Goal: Check status: Check status

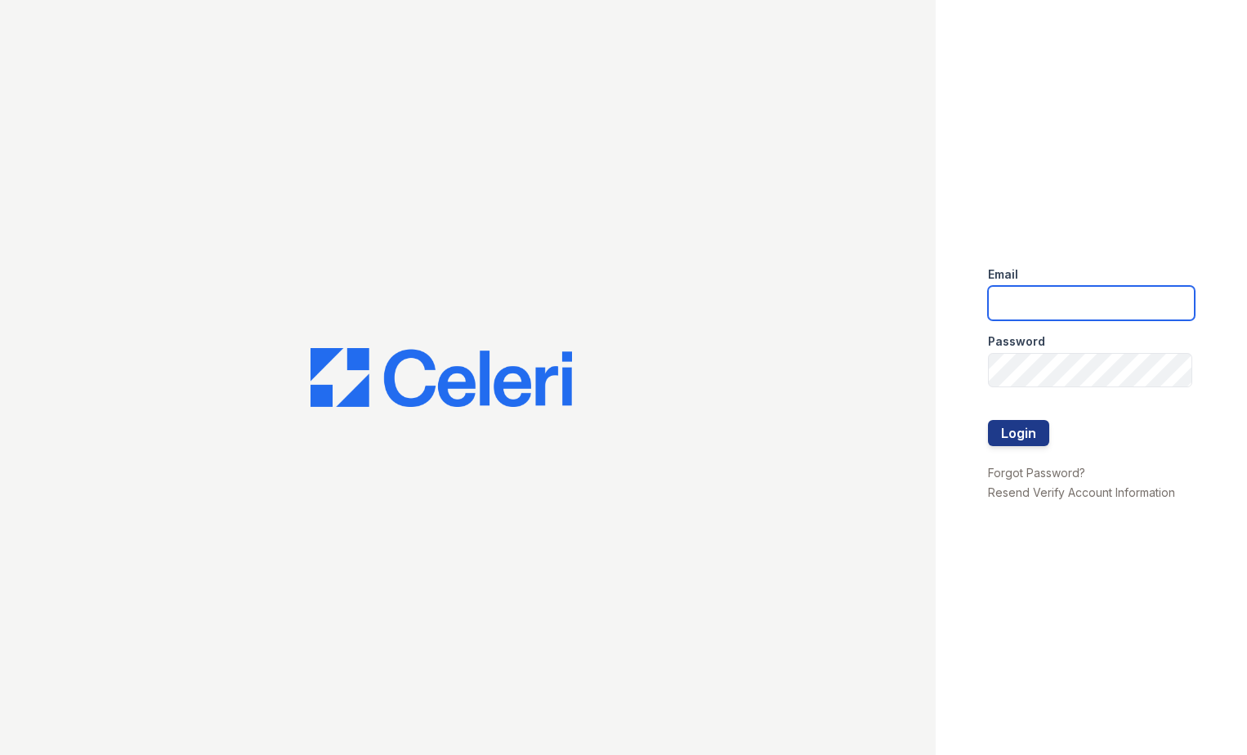
click at [1026, 306] on input "email" at bounding box center [1092, 303] width 208 height 34
type input "arrivecrofton@trinity-pm.com"
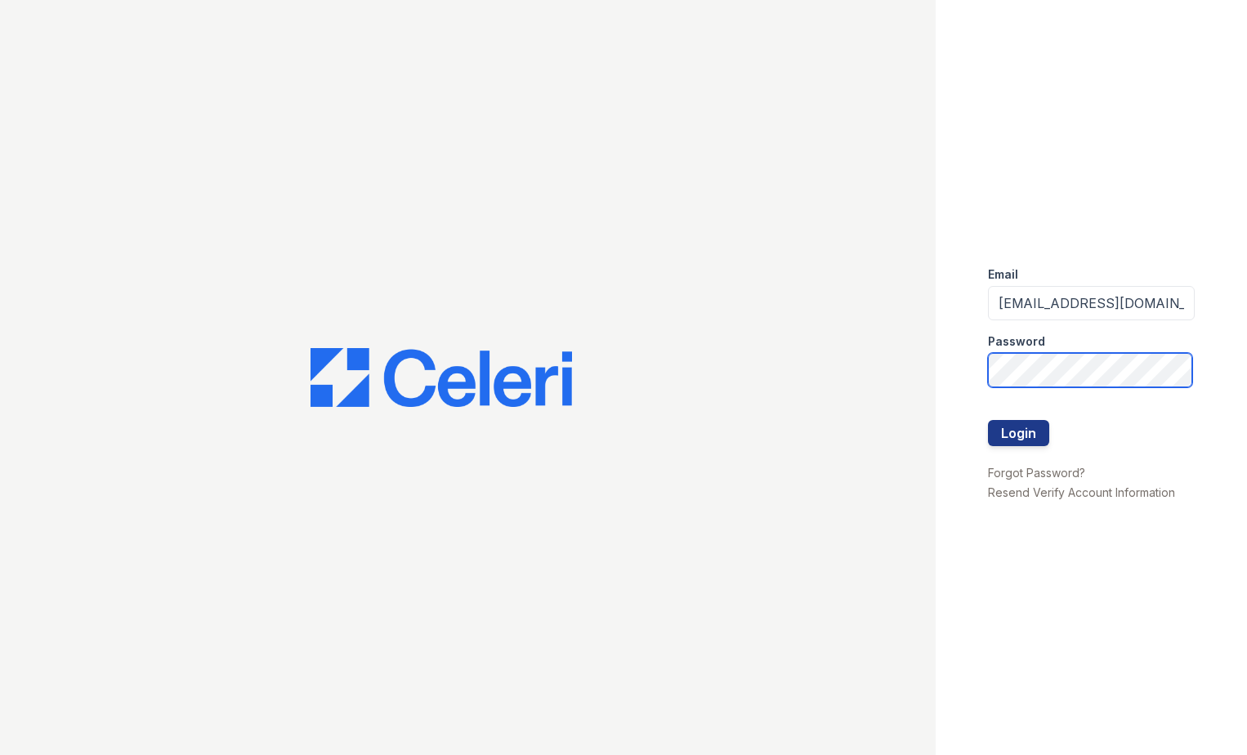
click at [988, 420] on button "Login" at bounding box center [1018, 433] width 61 height 26
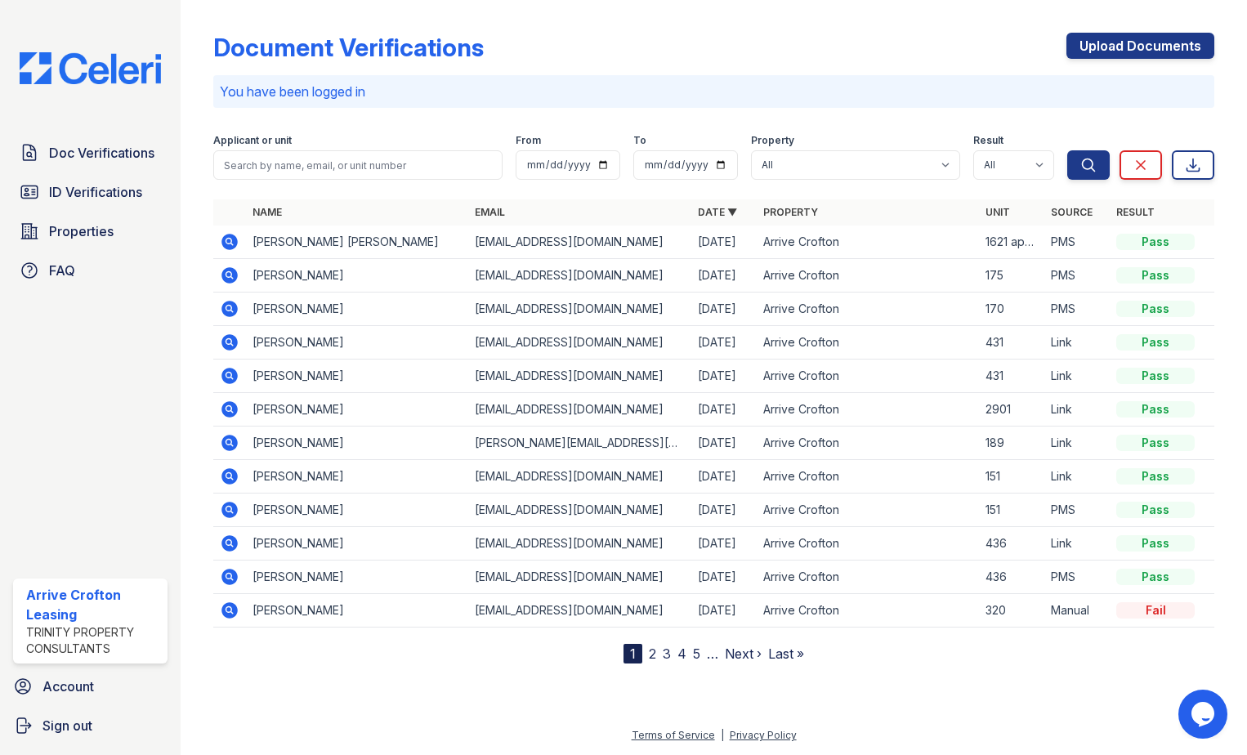
drag, startPoint x: 235, startPoint y: 309, endPoint x: 113, endPoint y: 339, distance: 125.5
click at [235, 309] on icon at bounding box center [230, 309] width 16 height 16
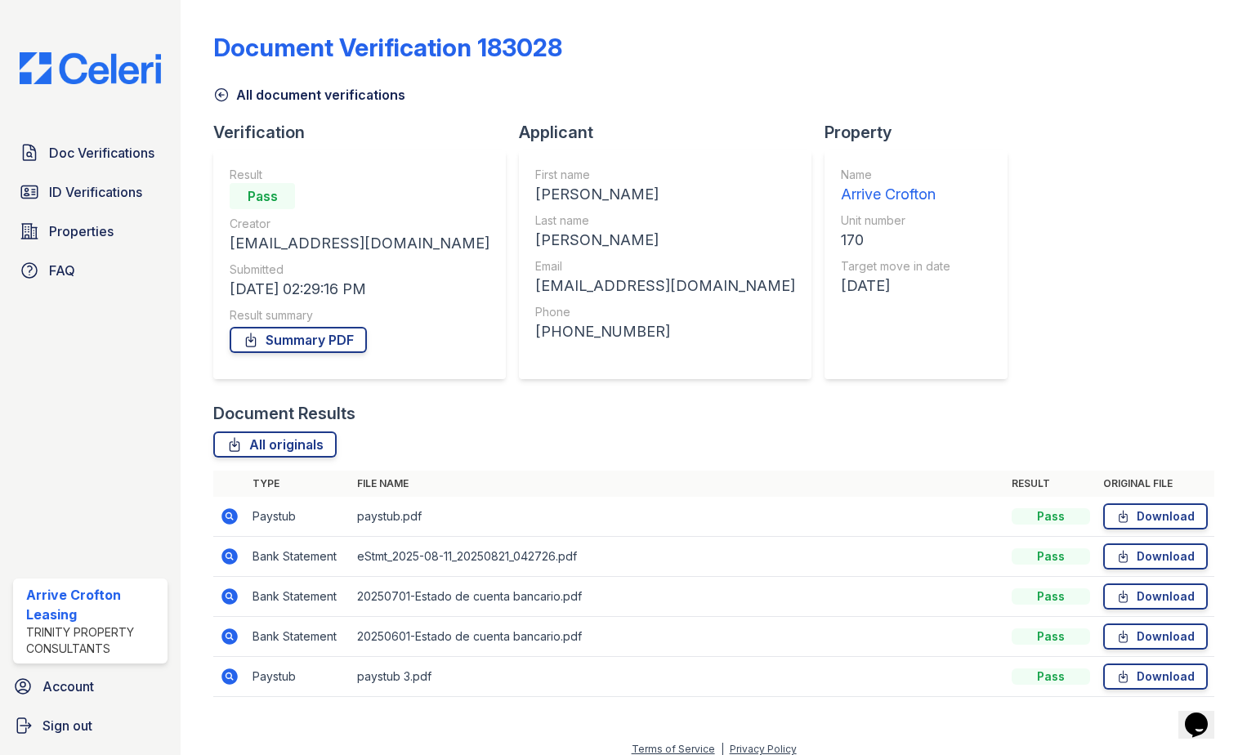
click at [228, 678] on icon at bounding box center [228, 676] width 4 height 4
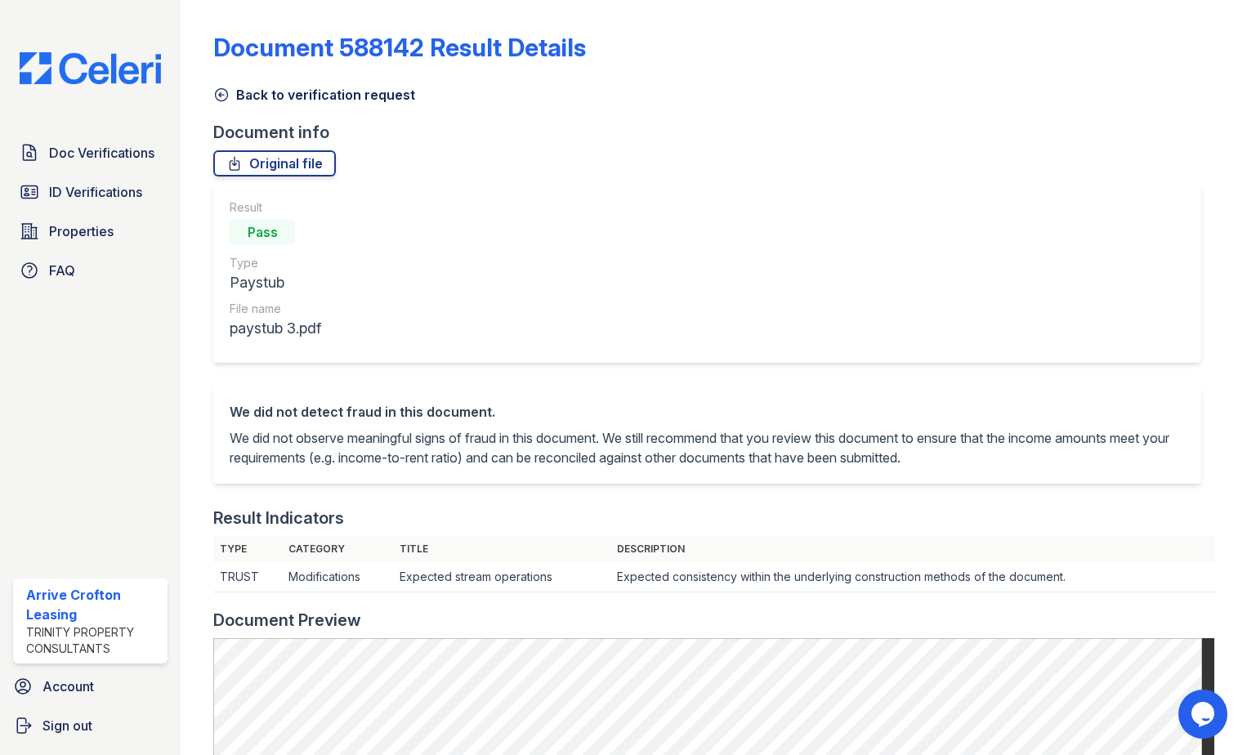
scroll to position [218, 0]
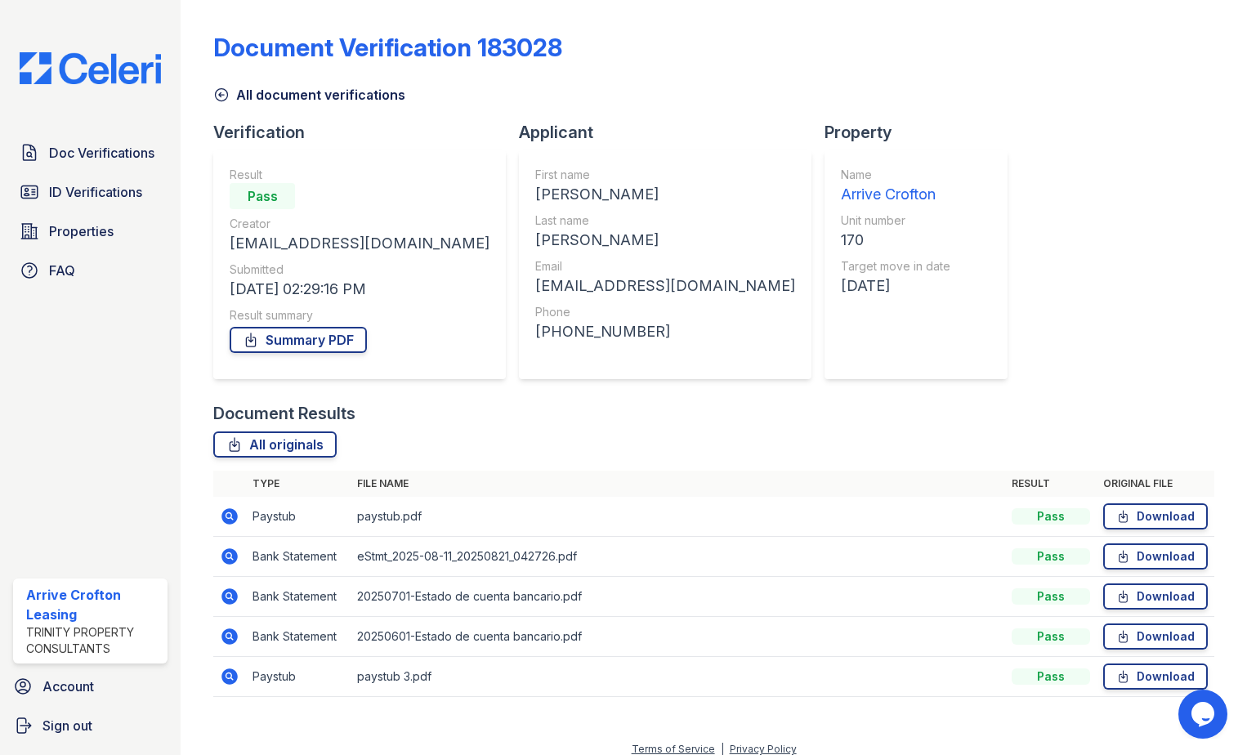
drag, startPoint x: 222, startPoint y: 99, endPoint x: 235, endPoint y: 170, distance: 72.2
click at [222, 99] on icon at bounding box center [221, 95] width 16 height 16
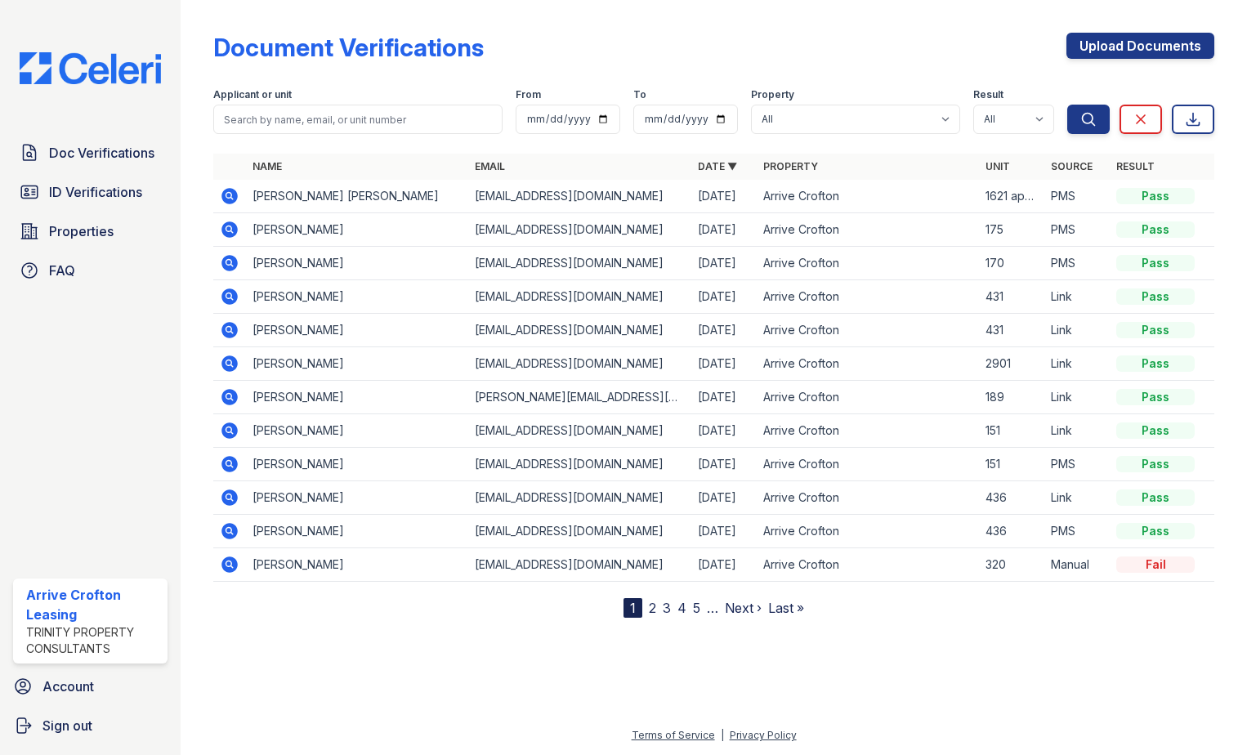
click at [227, 190] on icon at bounding box center [230, 196] width 16 height 16
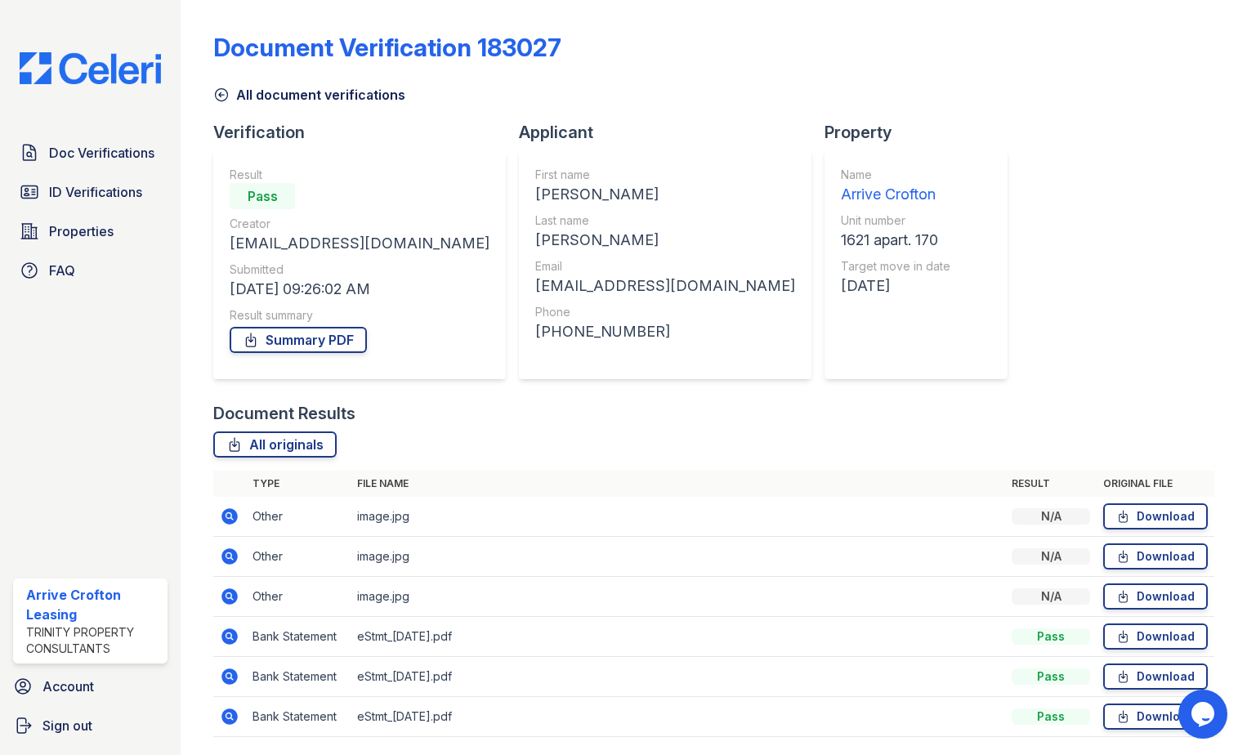
drag, startPoint x: 231, startPoint y: 515, endPoint x: 548, endPoint y: 511, distance: 317.2
click at [231, 515] on icon at bounding box center [230, 517] width 20 height 20
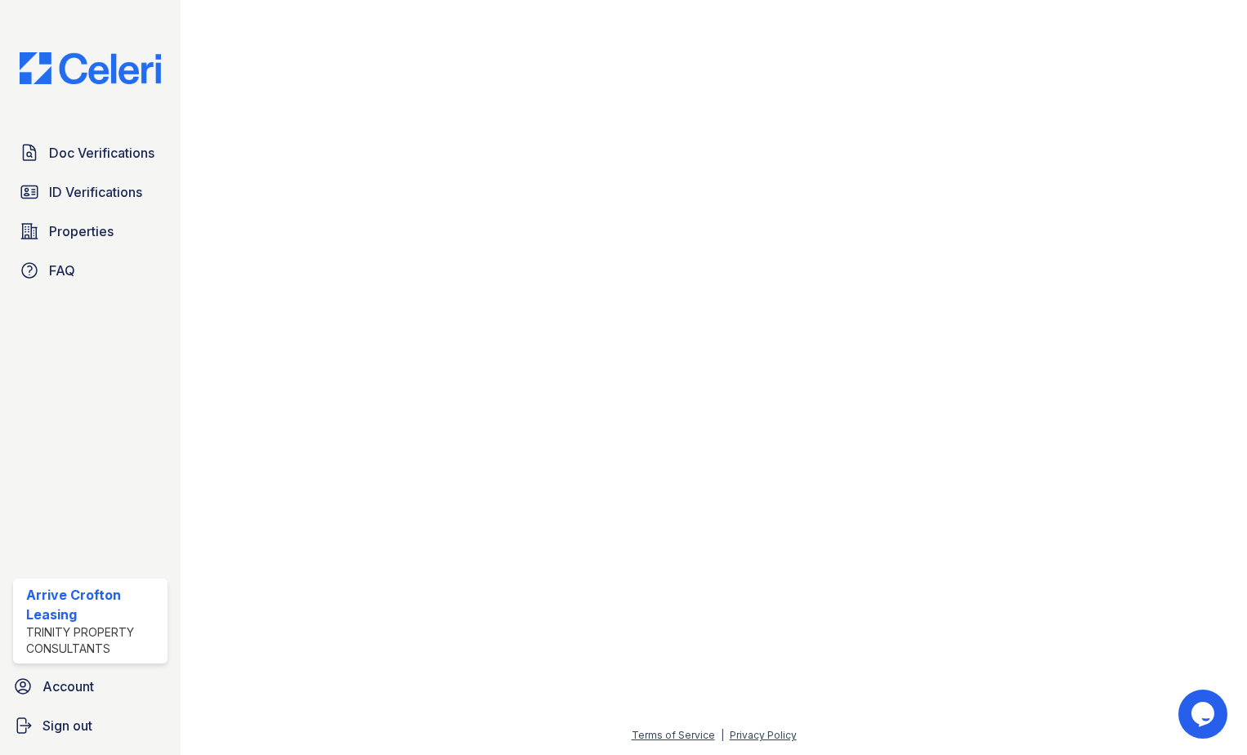
scroll to position [1693, 0]
